Goal: Find specific page/section: Find specific page/section

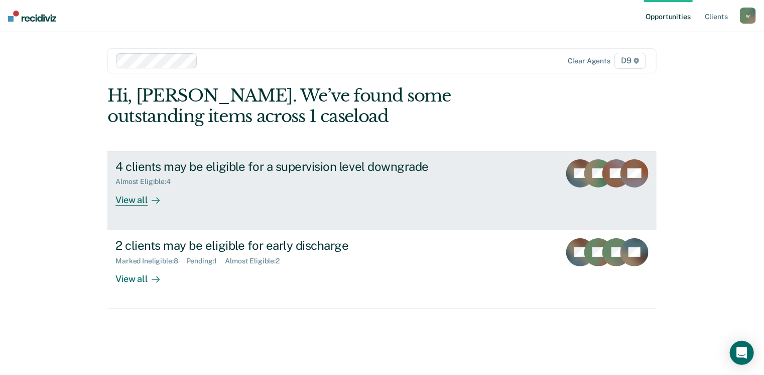
click at [143, 201] on div "View all" at bounding box center [144, 196] width 56 height 20
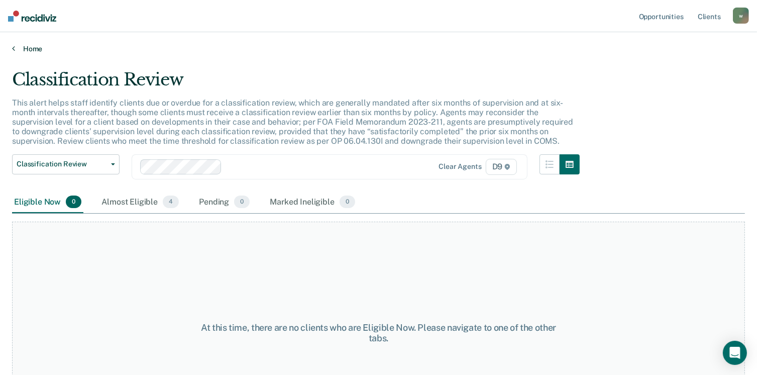
click at [15, 48] on link "Home" at bounding box center [378, 48] width 733 height 9
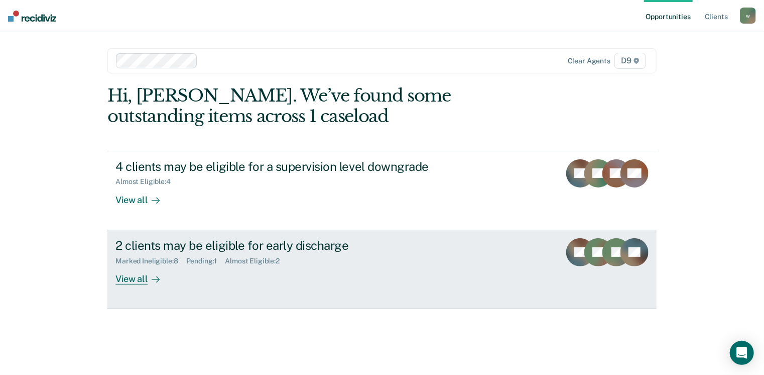
click at [144, 256] on div "Marked Ineligible : 8 Pending : 1 Almost Eligible : 2" at bounding box center [292, 259] width 353 height 13
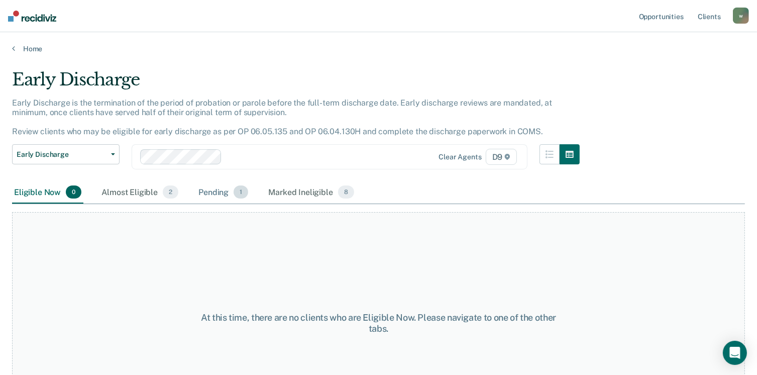
click at [215, 193] on div "Pending 1" at bounding box center [223, 192] width 54 height 22
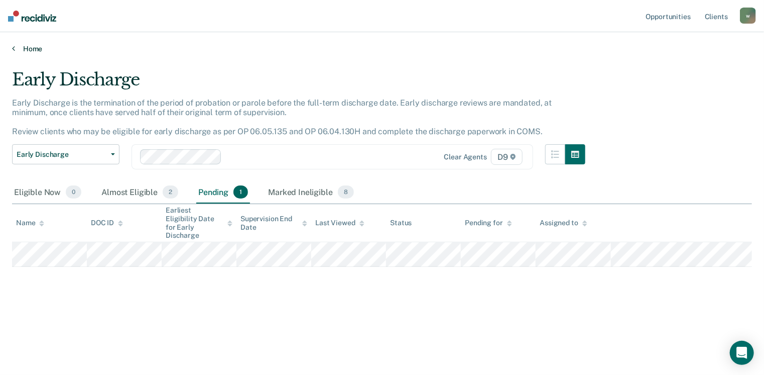
click at [33, 50] on link "Home" at bounding box center [382, 48] width 740 height 9
